Goal: Information Seeking & Learning: Find specific fact

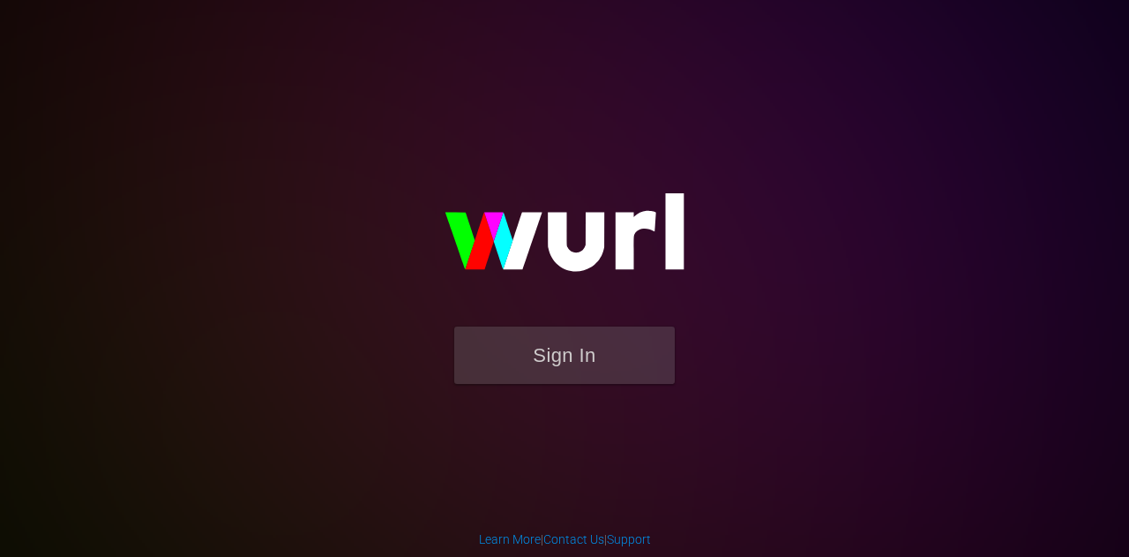
click at [556, 401] on div "Sign In" at bounding box center [565, 278] width 406 height 281
click at [502, 371] on button "Sign In" at bounding box center [564, 354] width 221 height 57
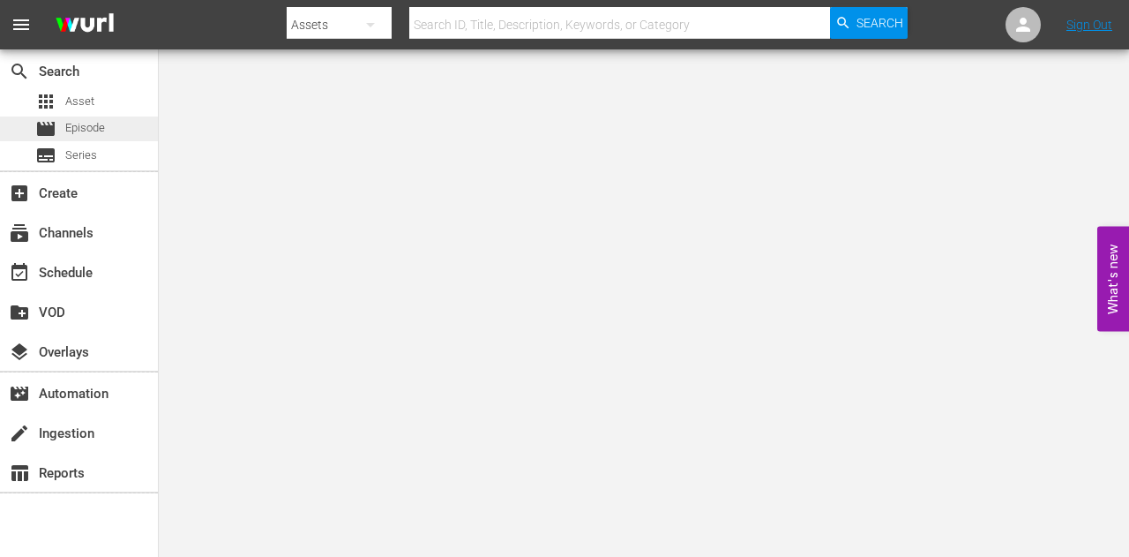
click at [89, 117] on div "movie Episode" at bounding box center [70, 128] width 70 height 25
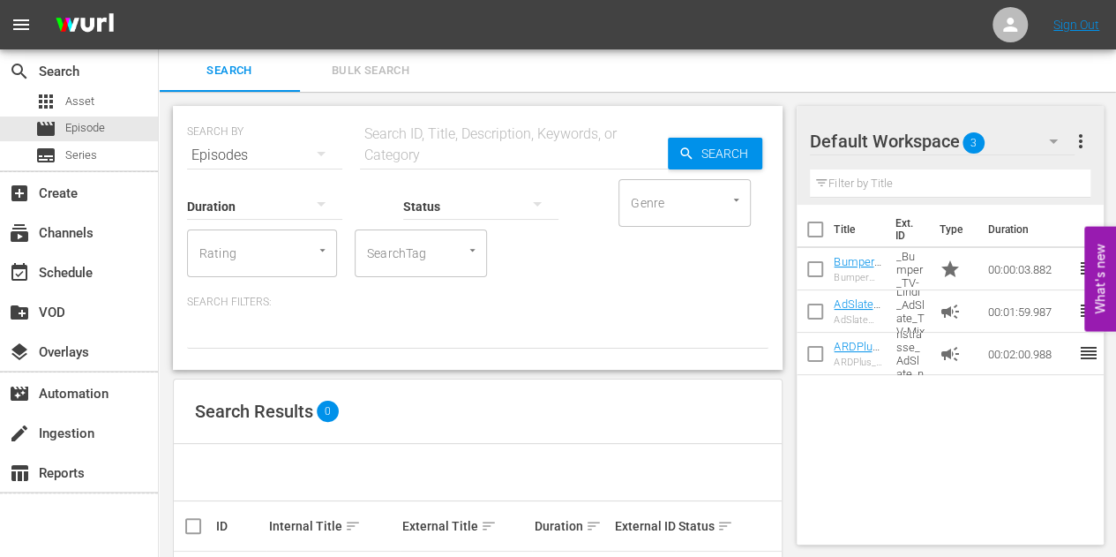
click at [419, 169] on div "Status" at bounding box center [480, 195] width 155 height 64
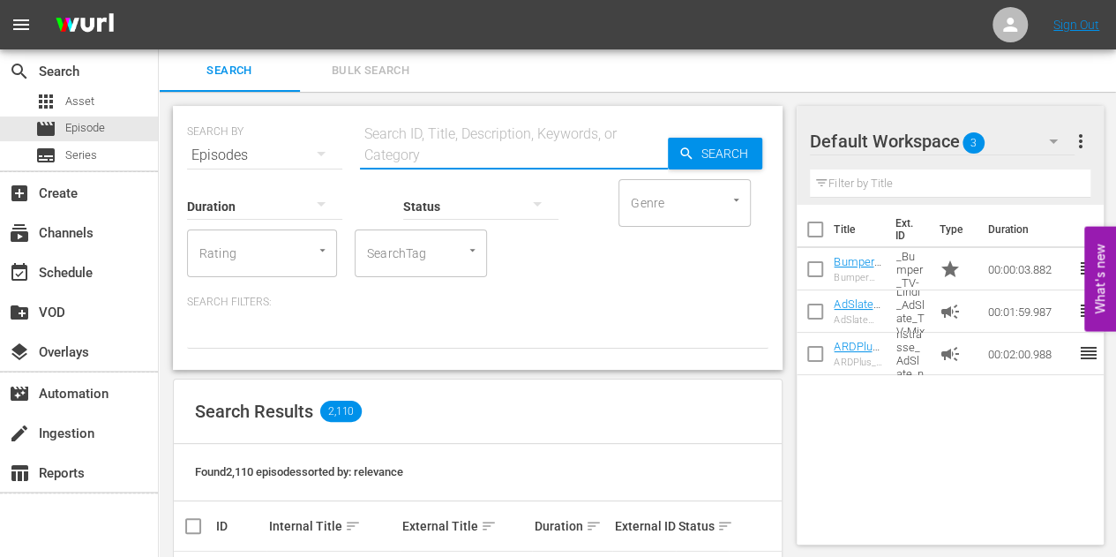
paste input "[PERSON_NAME]"
click at [387, 151] on input "text" at bounding box center [514, 155] width 308 height 42
paste input "[PERSON_NAME]"
click at [468, 155] on input "[PERSON_NAME]" at bounding box center [514, 155] width 308 height 42
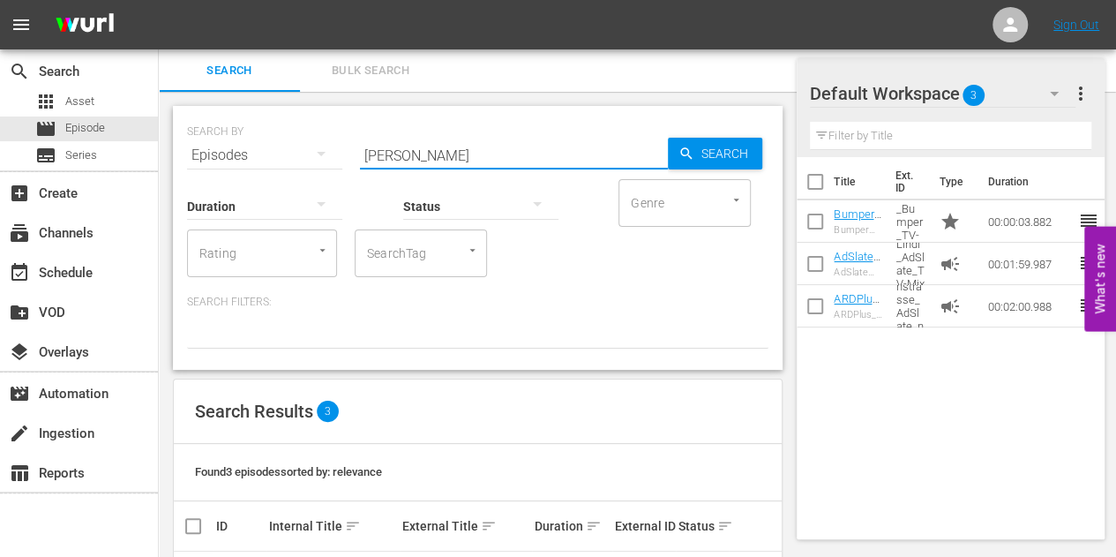
scroll to position [154, 0]
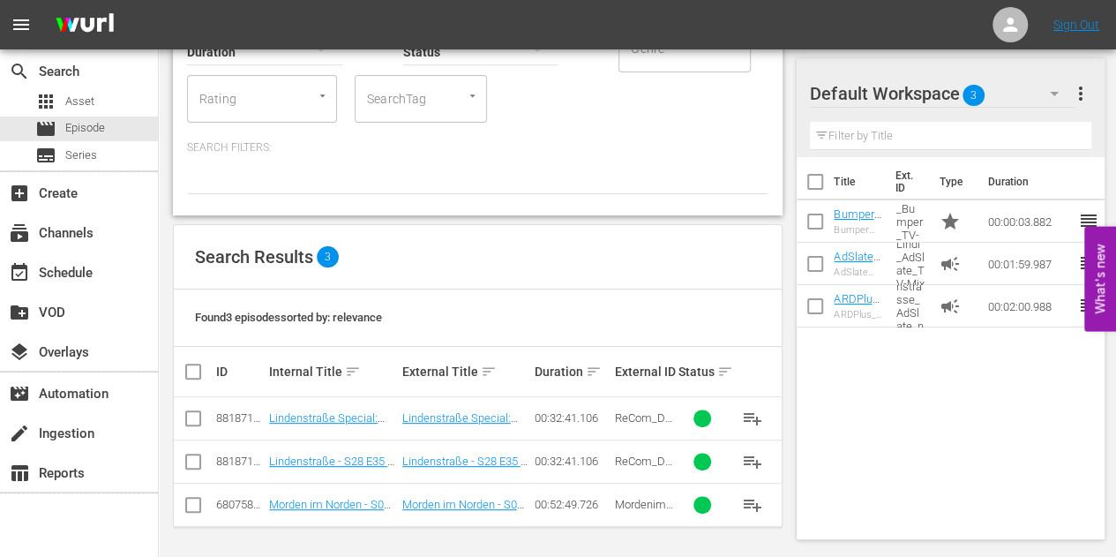
click at [269, 199] on div "SEARCH BY Search By Episodes Search ID, Title, Description, Keywords, or Catego…" at bounding box center [478, 83] width 610 height 264
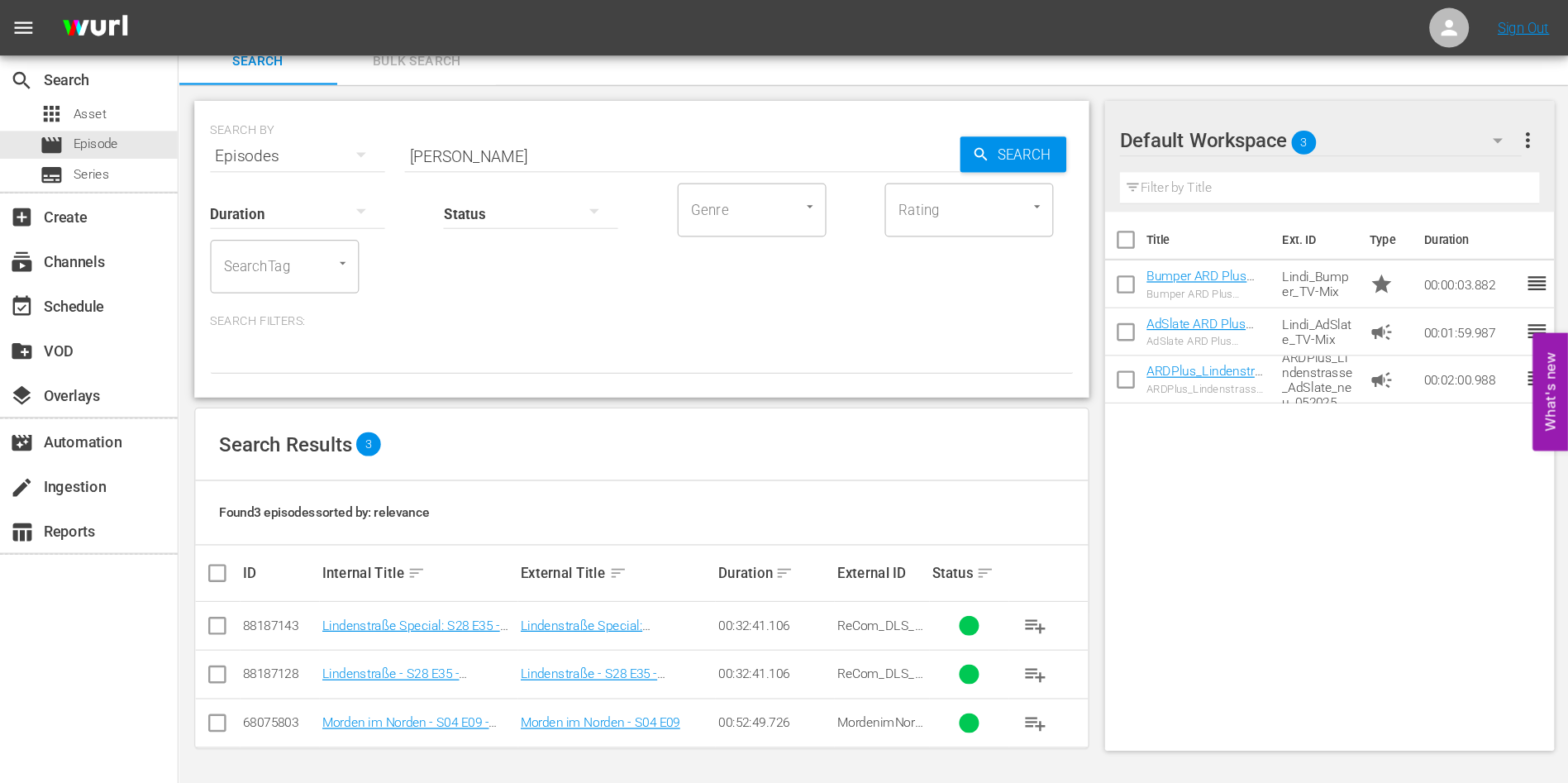
scroll to position [0, 0]
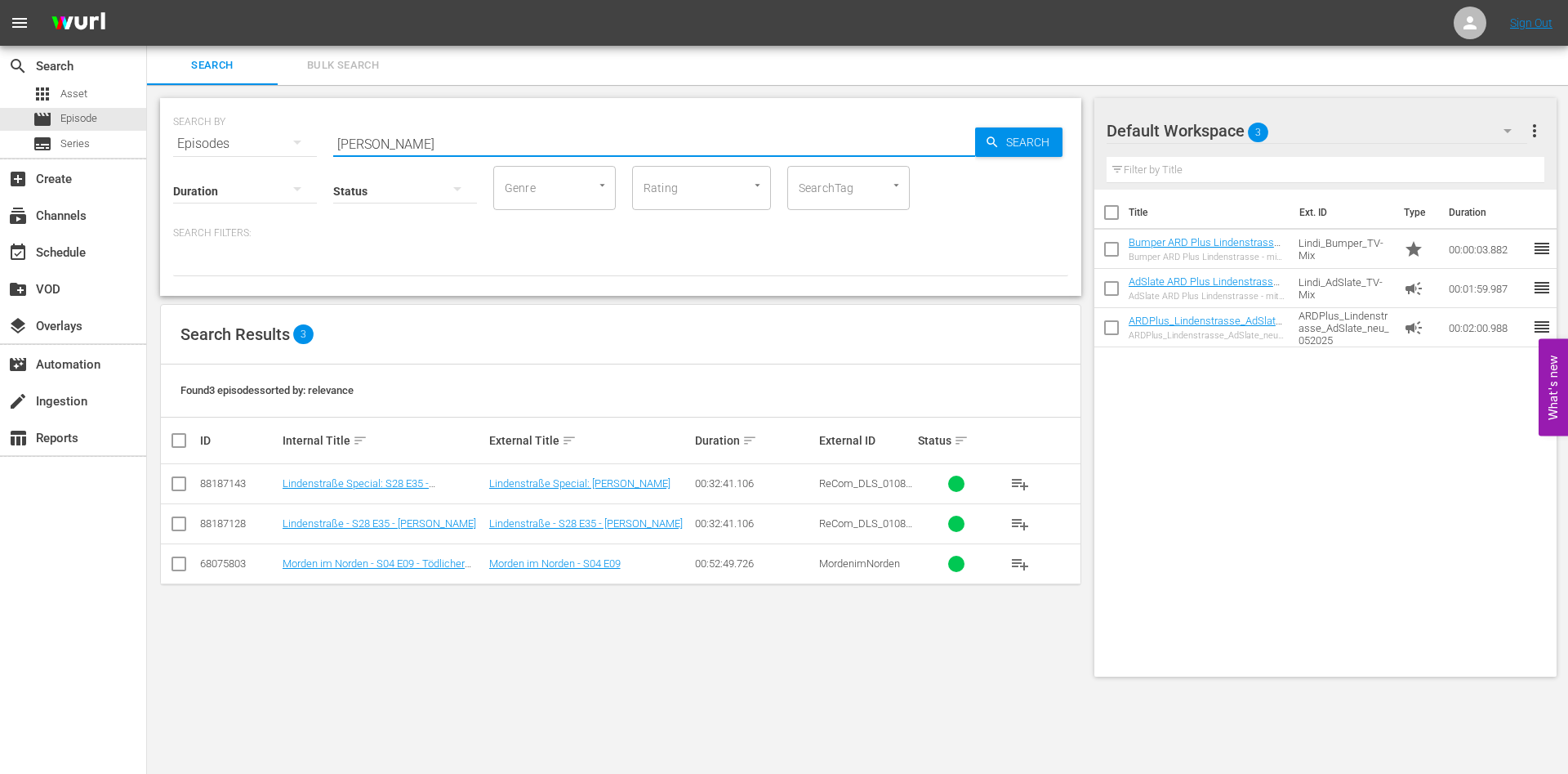
paste input "Land in Sicht?"
click at [637, 139] on input "Land in Sicht?" at bounding box center [653, 144] width 641 height 39
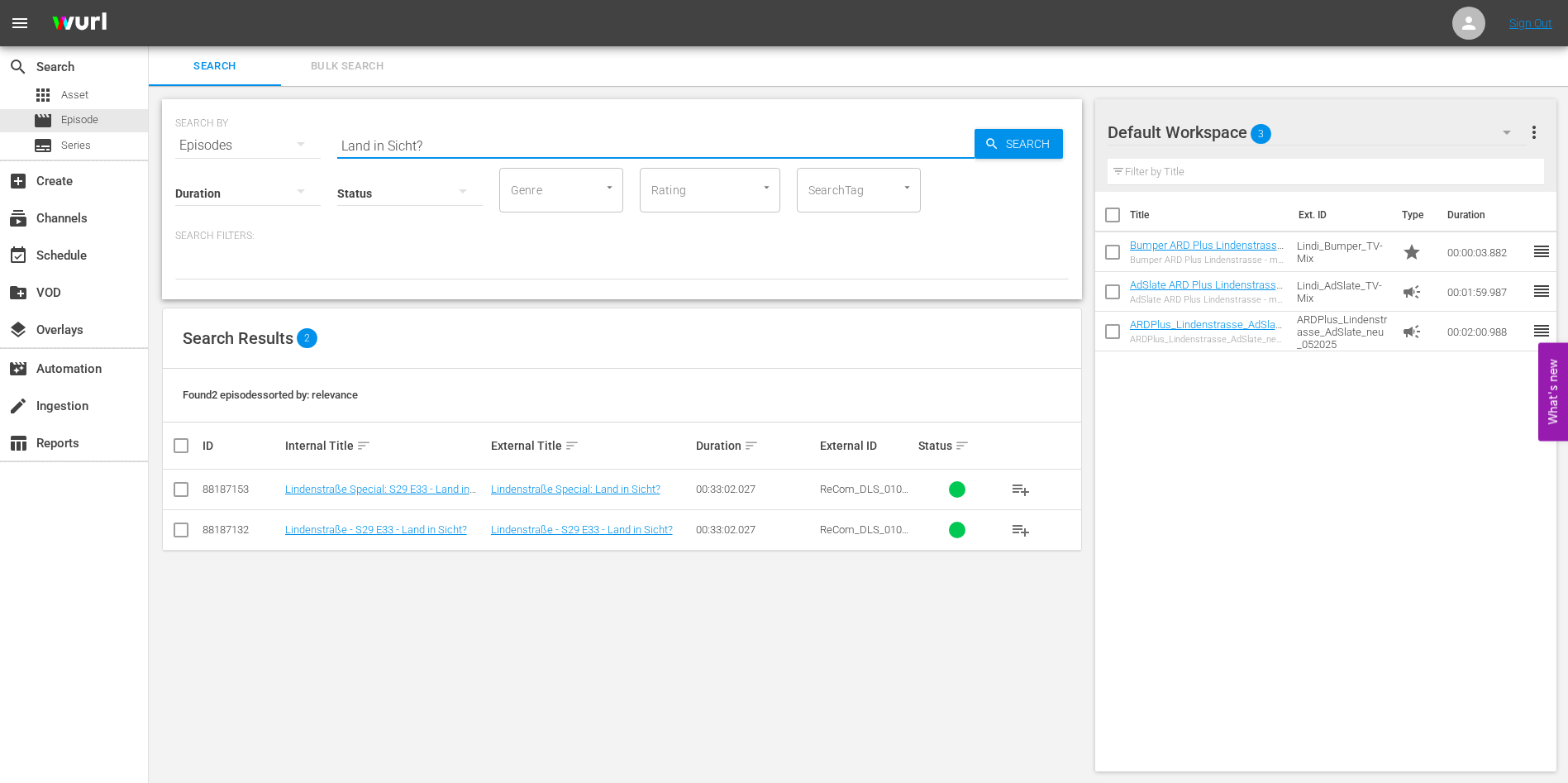
paste input "Versöhnung"
click at [668, 144] on input "Land in Sicht?" at bounding box center [656, 145] width 637 height 39
type input "Versöhnung"
